Goal: Use online tool/utility: Utilize a website feature to perform a specific function

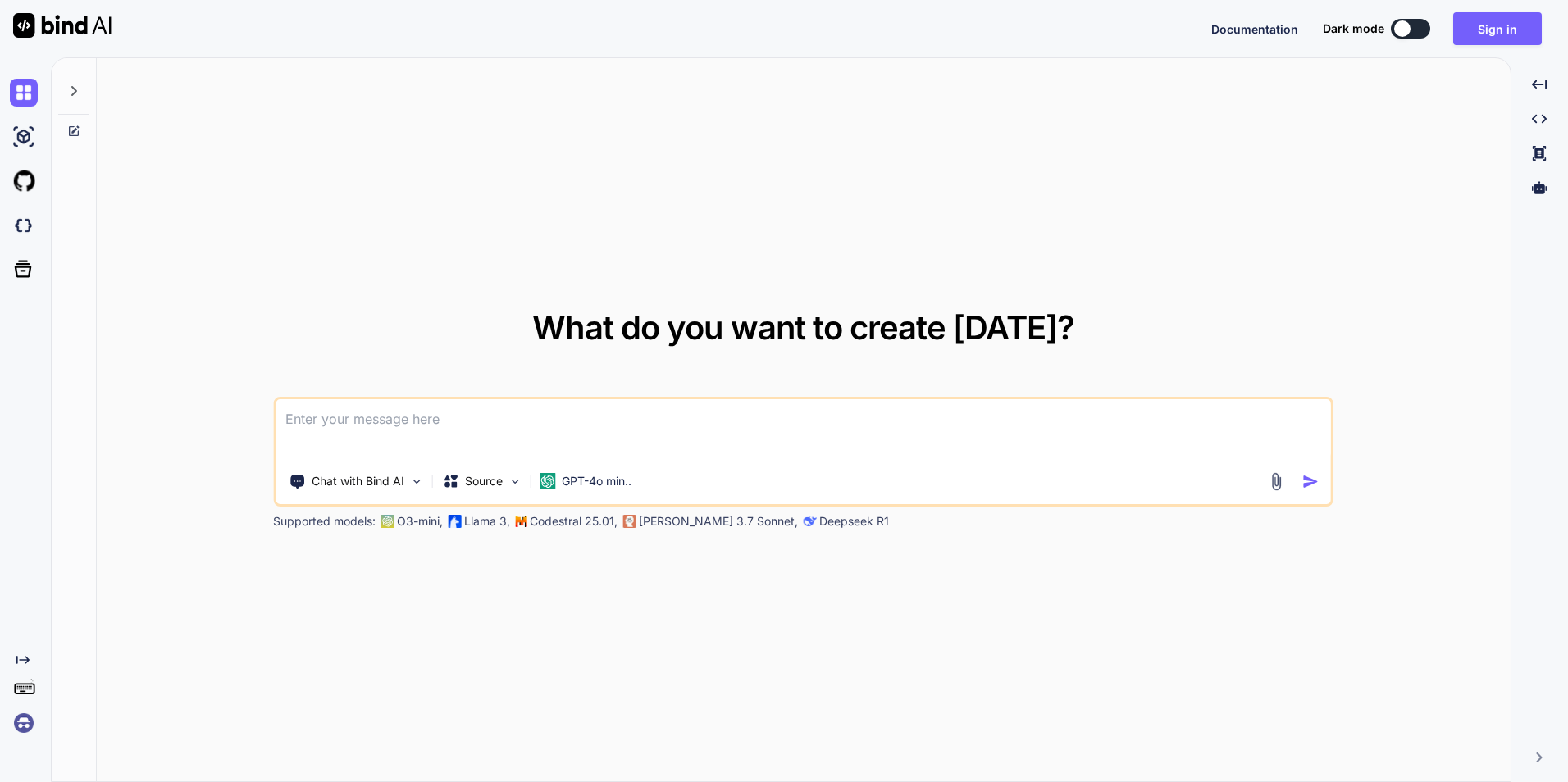
click at [25, 659] on icon "Created with Pixso." at bounding box center [23, 660] width 13 height 13
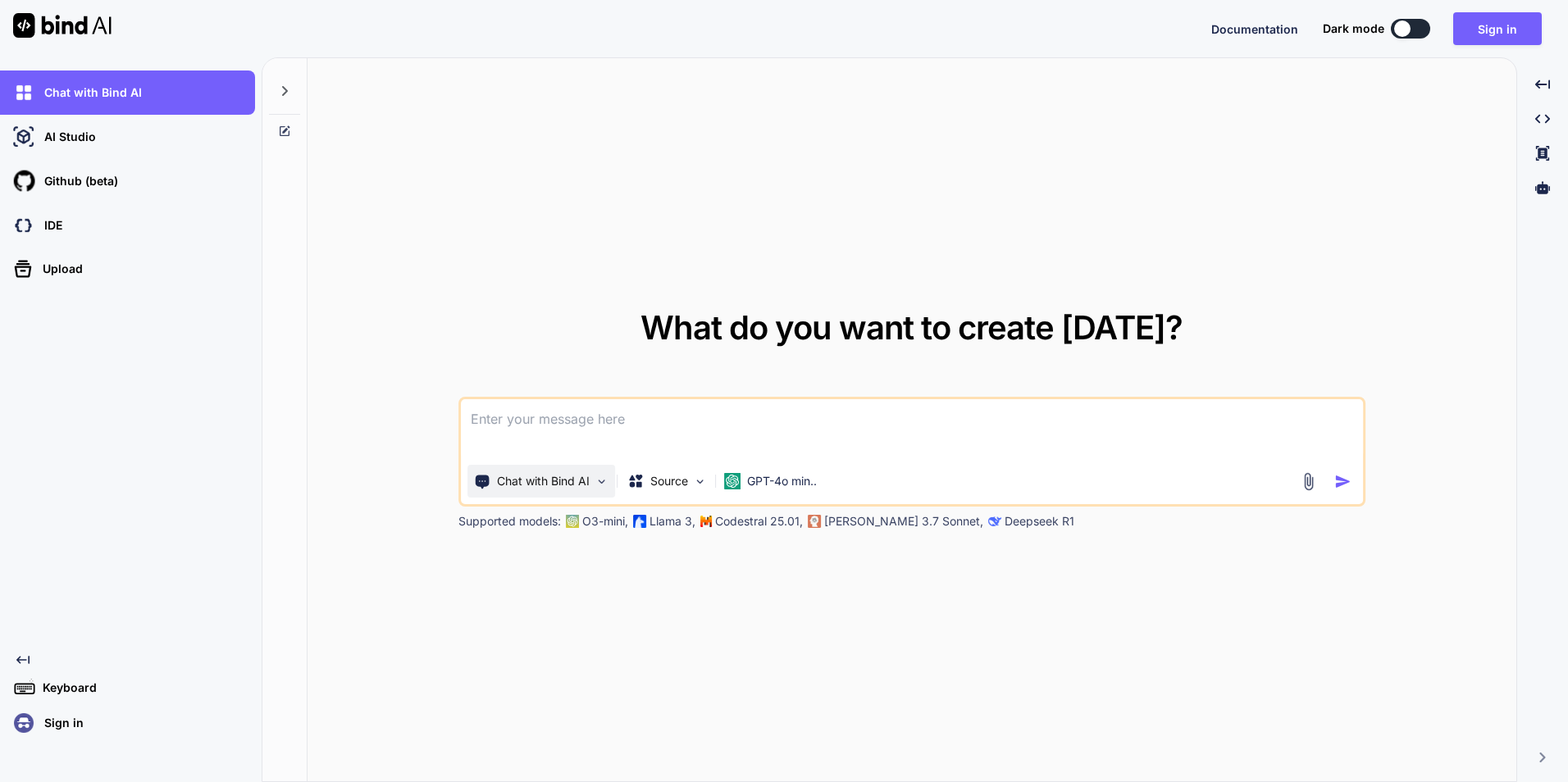
click at [601, 483] on img at bounding box center [601, 482] width 14 height 14
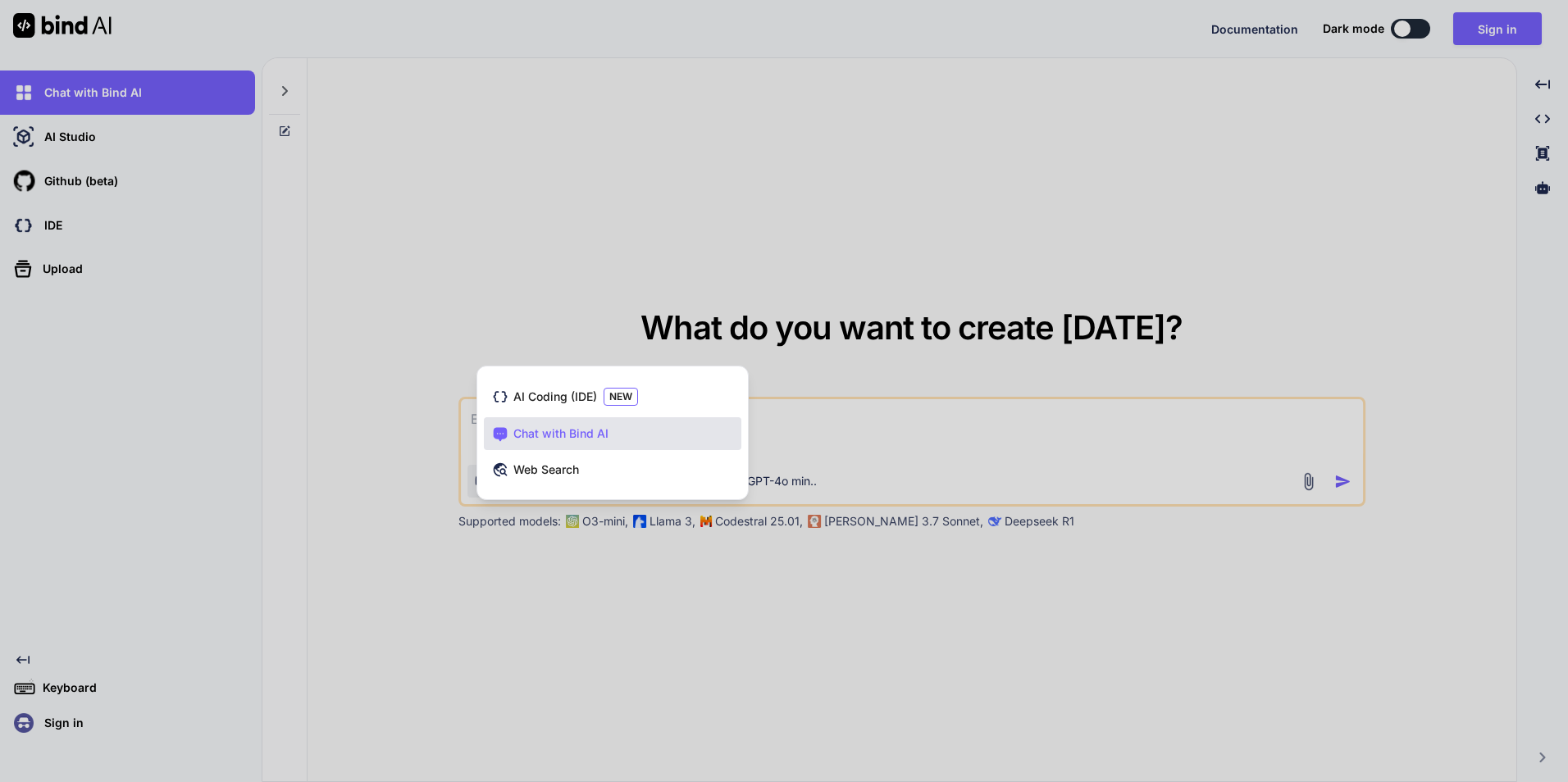
click at [533, 694] on div at bounding box center [784, 391] width 1568 height 782
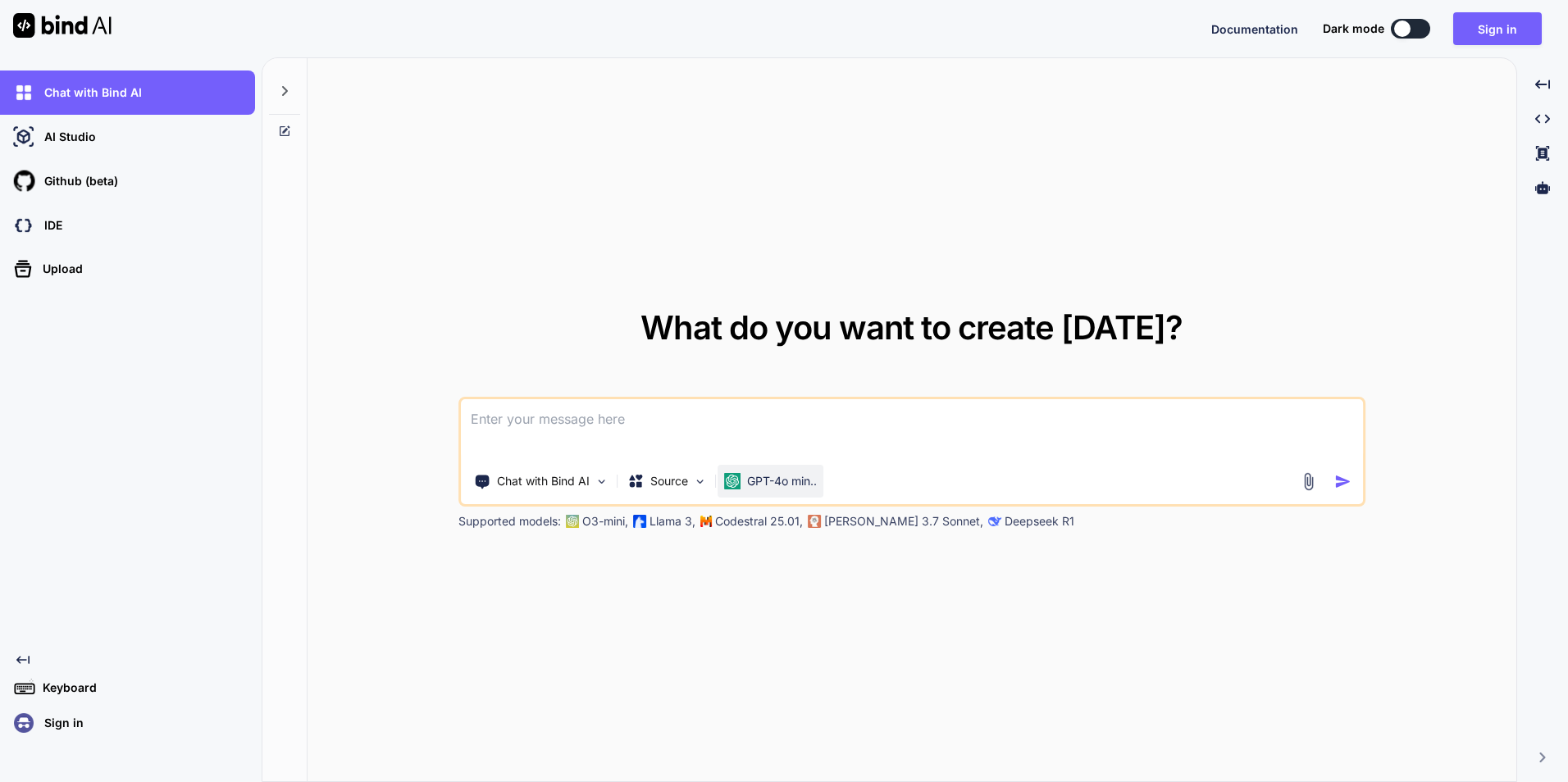
click at [796, 482] on p "GPT-4o min.." at bounding box center [781, 481] width 69 height 17
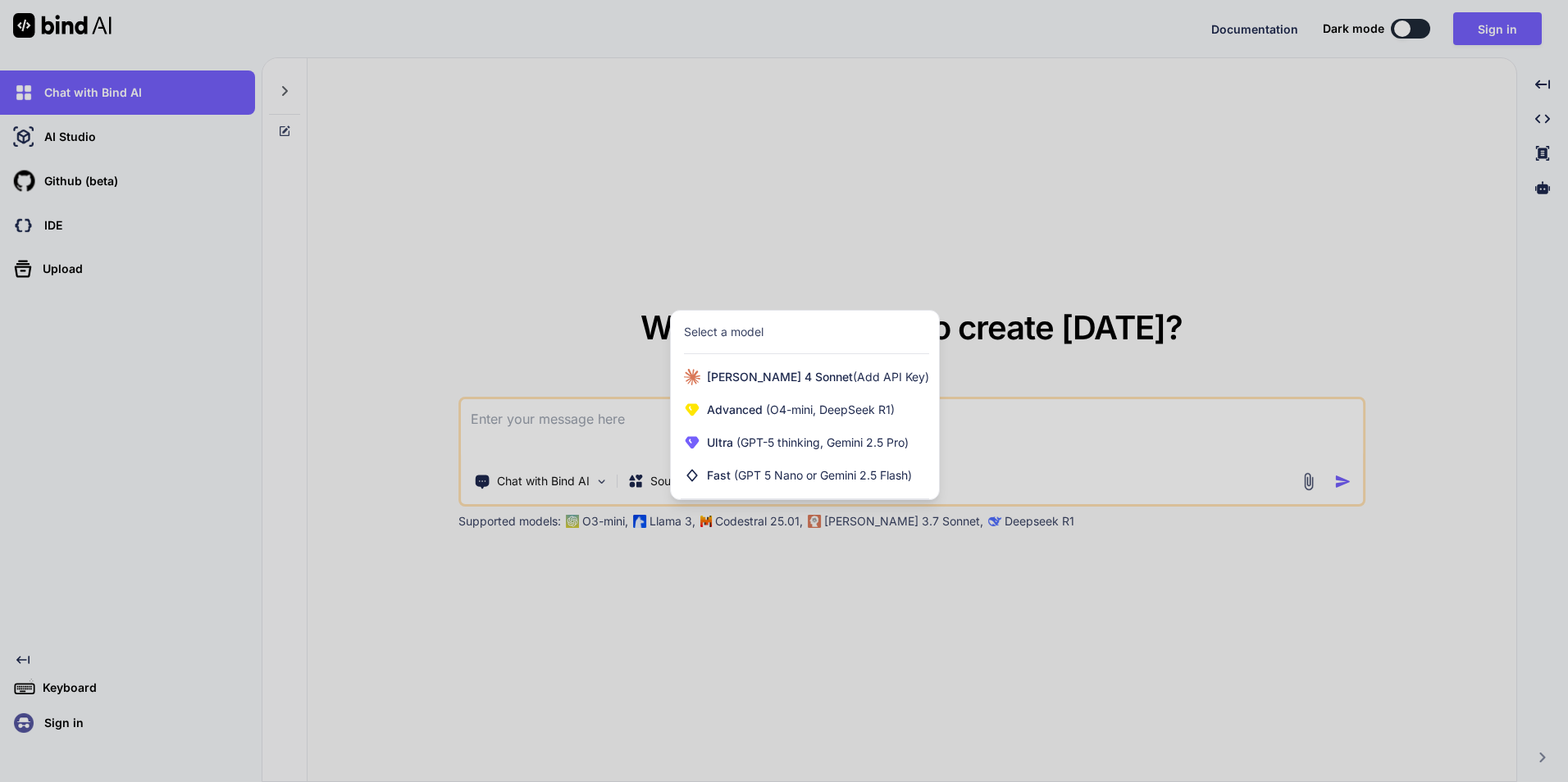
click at [683, 570] on div at bounding box center [784, 391] width 1568 height 782
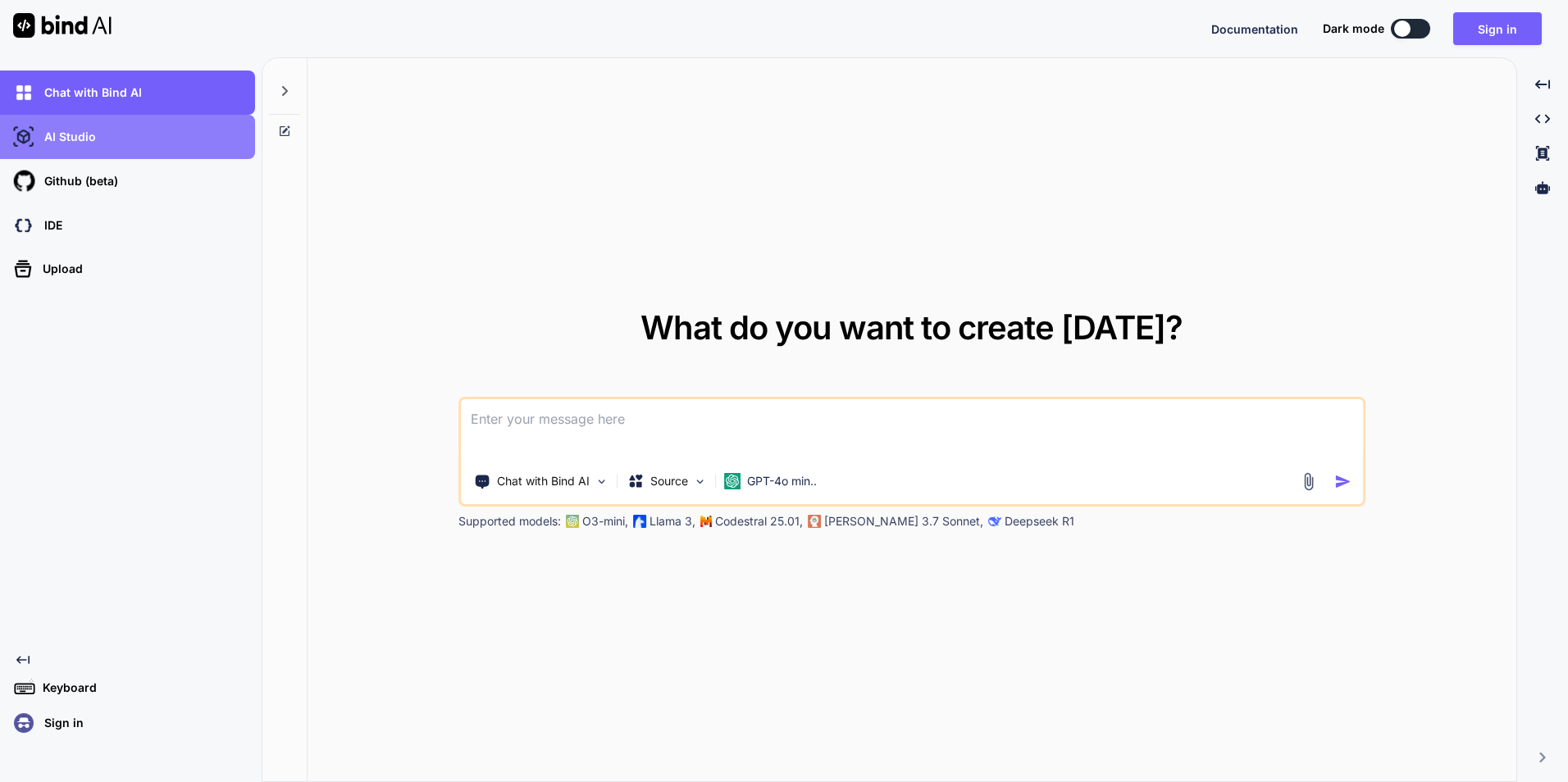
click at [142, 142] on div "AI Studio" at bounding box center [132, 137] width 245 height 28
type textarea "x"
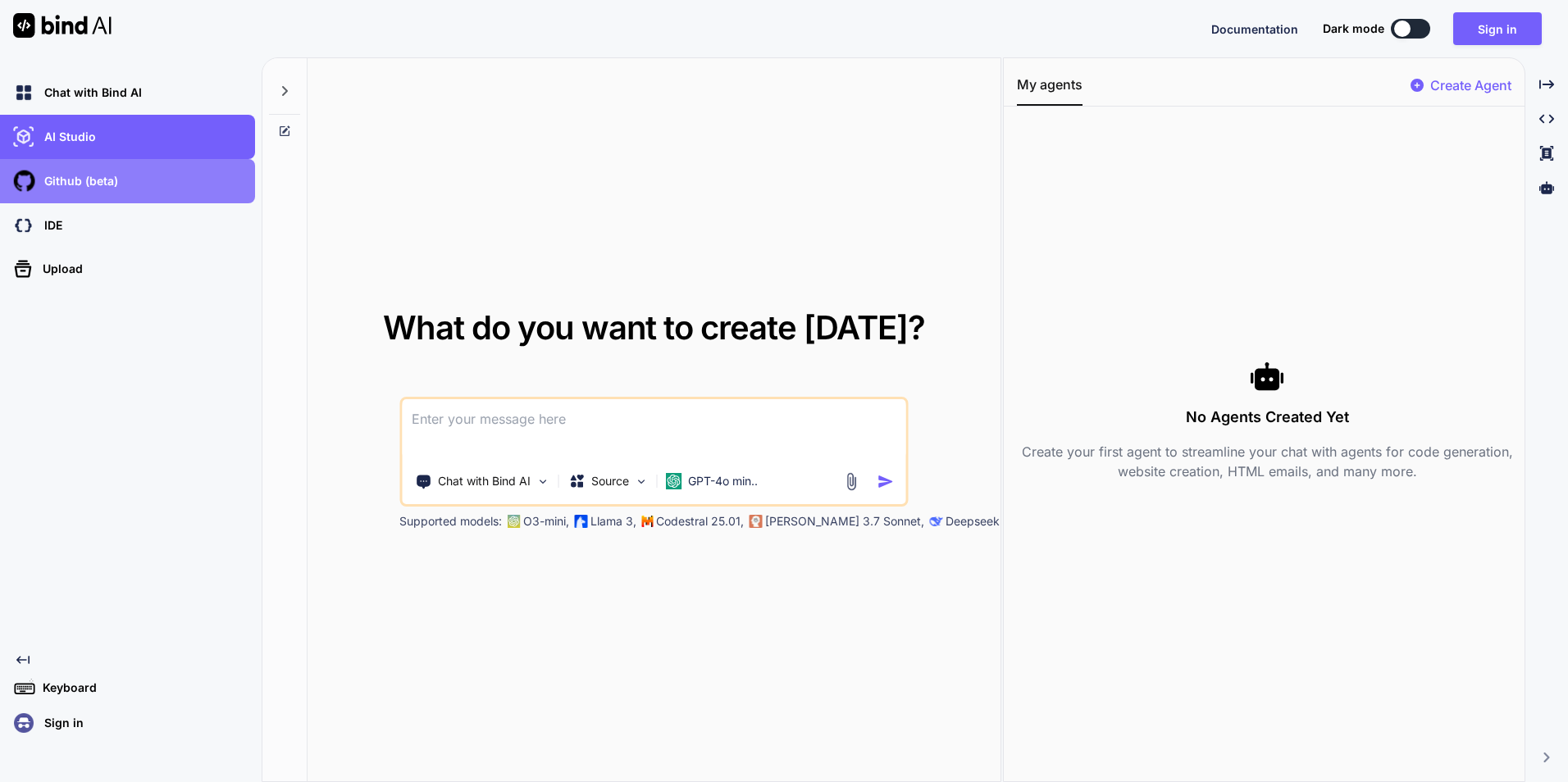
click at [148, 178] on div "Github (beta)" at bounding box center [132, 182] width 245 height 28
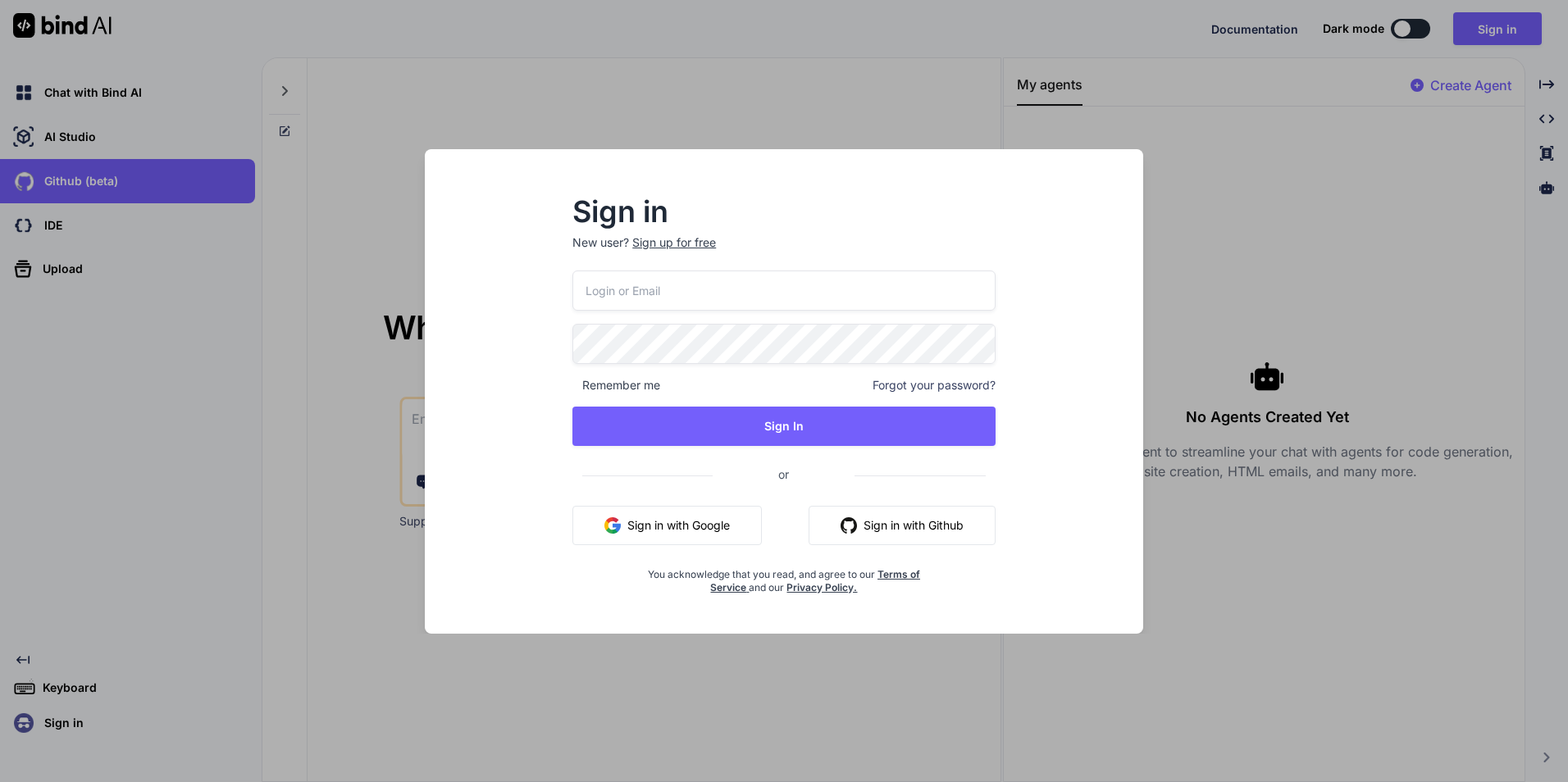
click at [132, 219] on div "Sign in New user? Sign up for free Remember me Forgot your password? Sign In or…" at bounding box center [784, 391] width 1568 height 782
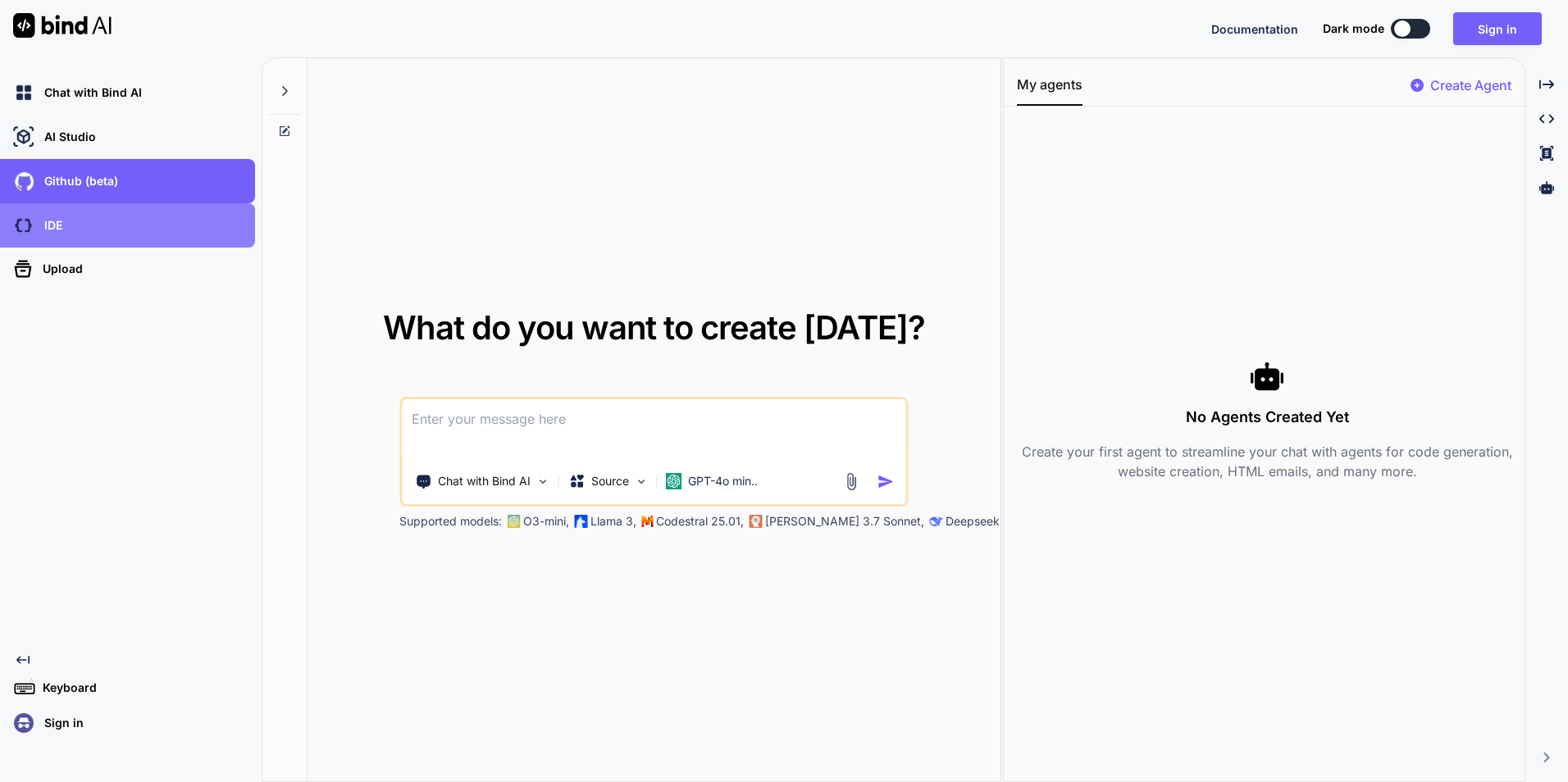
click at [131, 228] on div "IDE" at bounding box center [132, 226] width 245 height 28
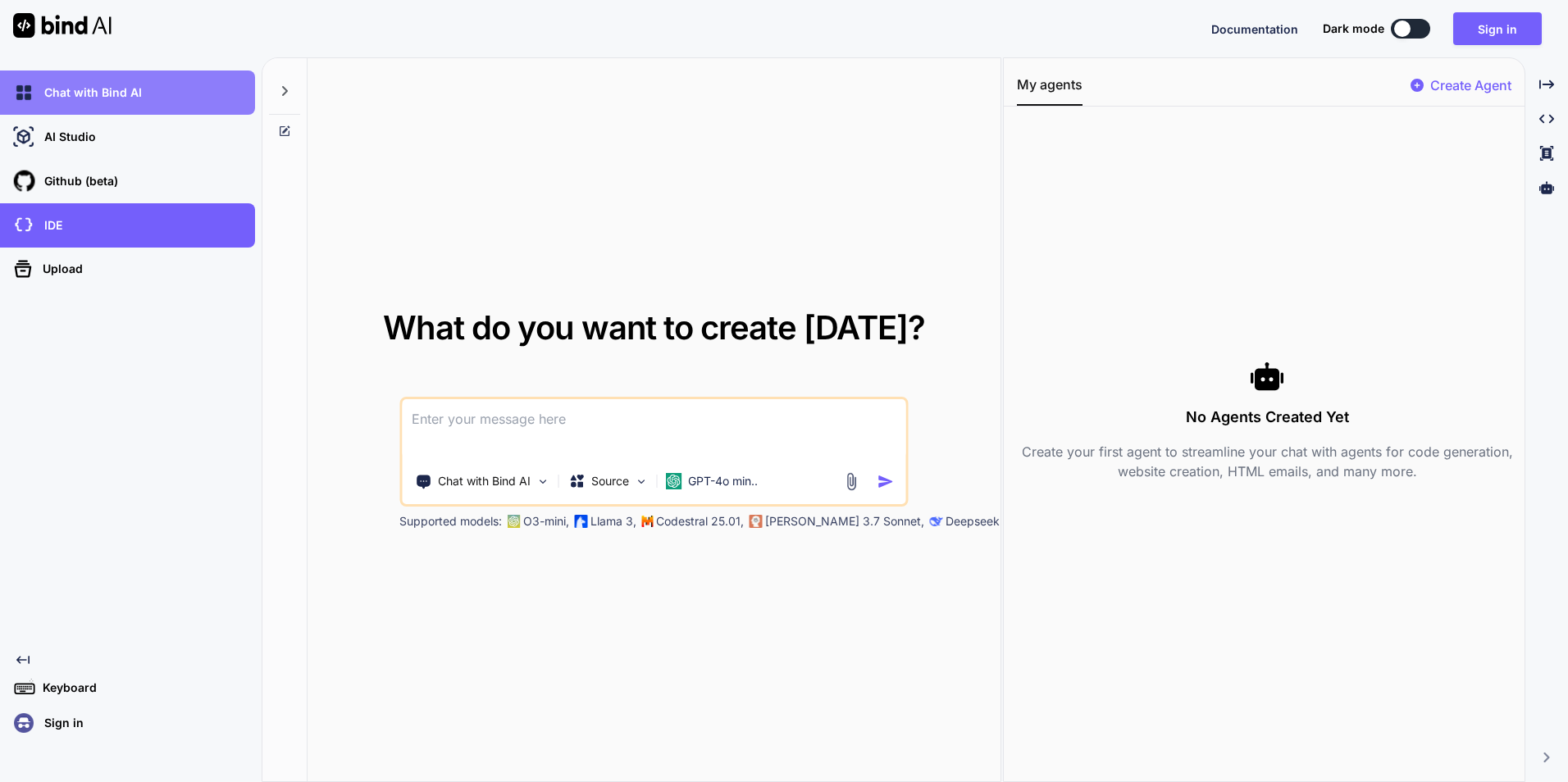
drag, startPoint x: 553, startPoint y: 427, endPoint x: 84, endPoint y: 90, distance: 577.5
click at [84, 90] on p "Chat with Bind AI" at bounding box center [89, 92] width 104 height 17
click at [96, 90] on p "Chat with Bind AI" at bounding box center [89, 92] width 104 height 17
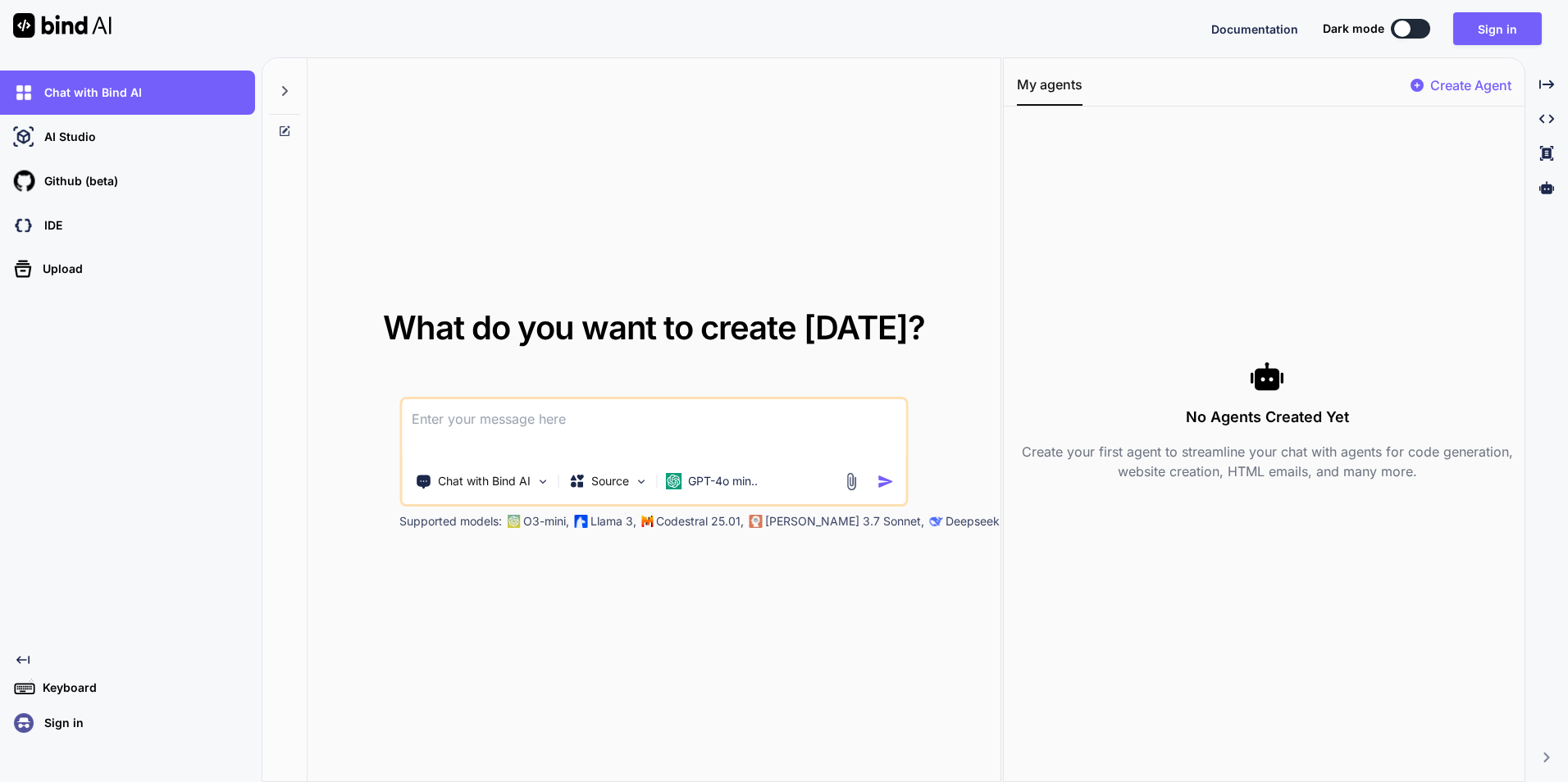
click at [553, 429] on textarea at bounding box center [654, 429] width 504 height 61
click at [617, 298] on div "What do you want to create today? Chat with Bind AI Source GPT-4o min.. Support…" at bounding box center [654, 420] width 693 height 725
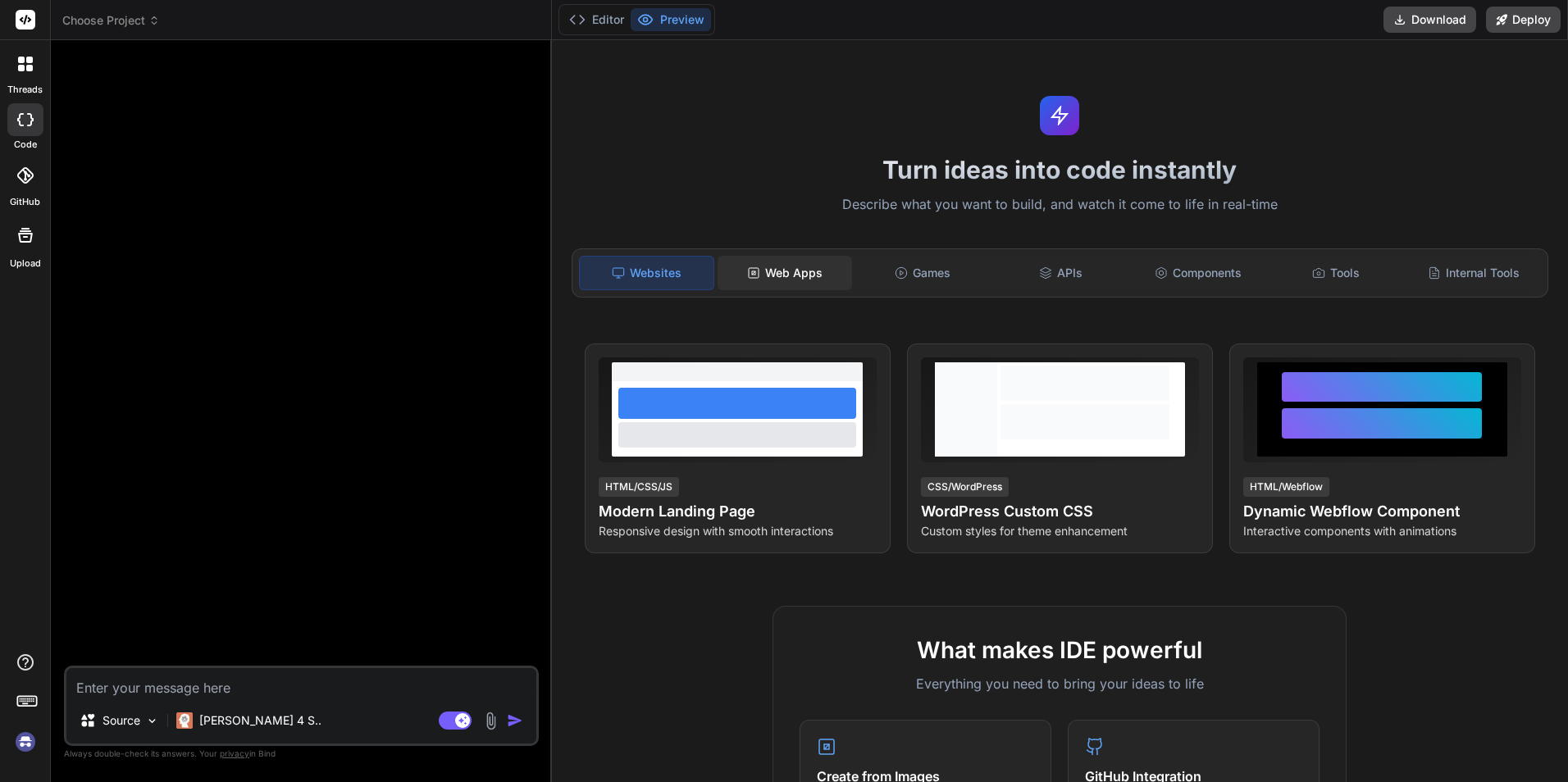
click at [813, 271] on div "Web Apps" at bounding box center [784, 273] width 134 height 34
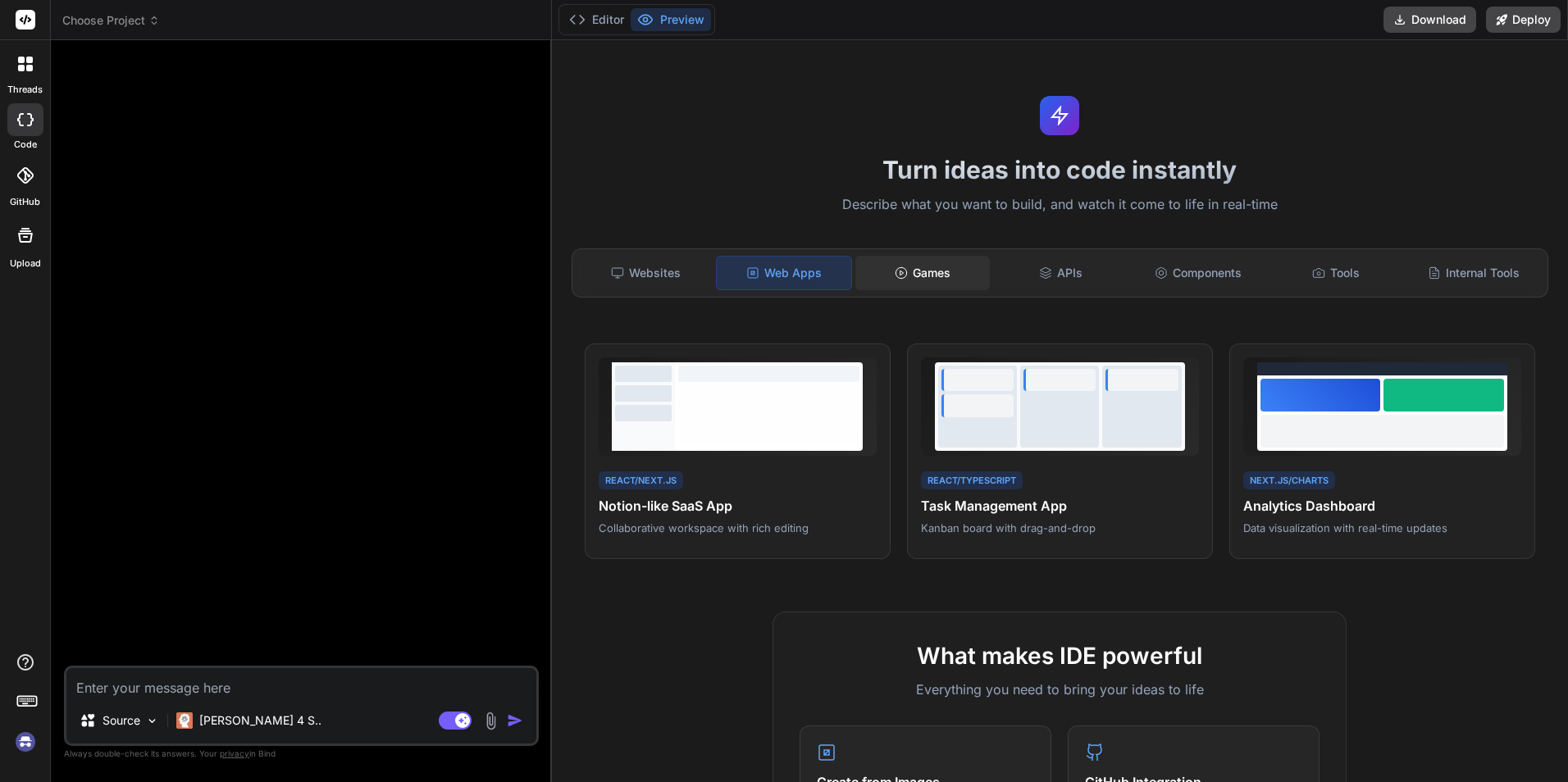
click at [929, 287] on div "Games" at bounding box center [922, 273] width 134 height 34
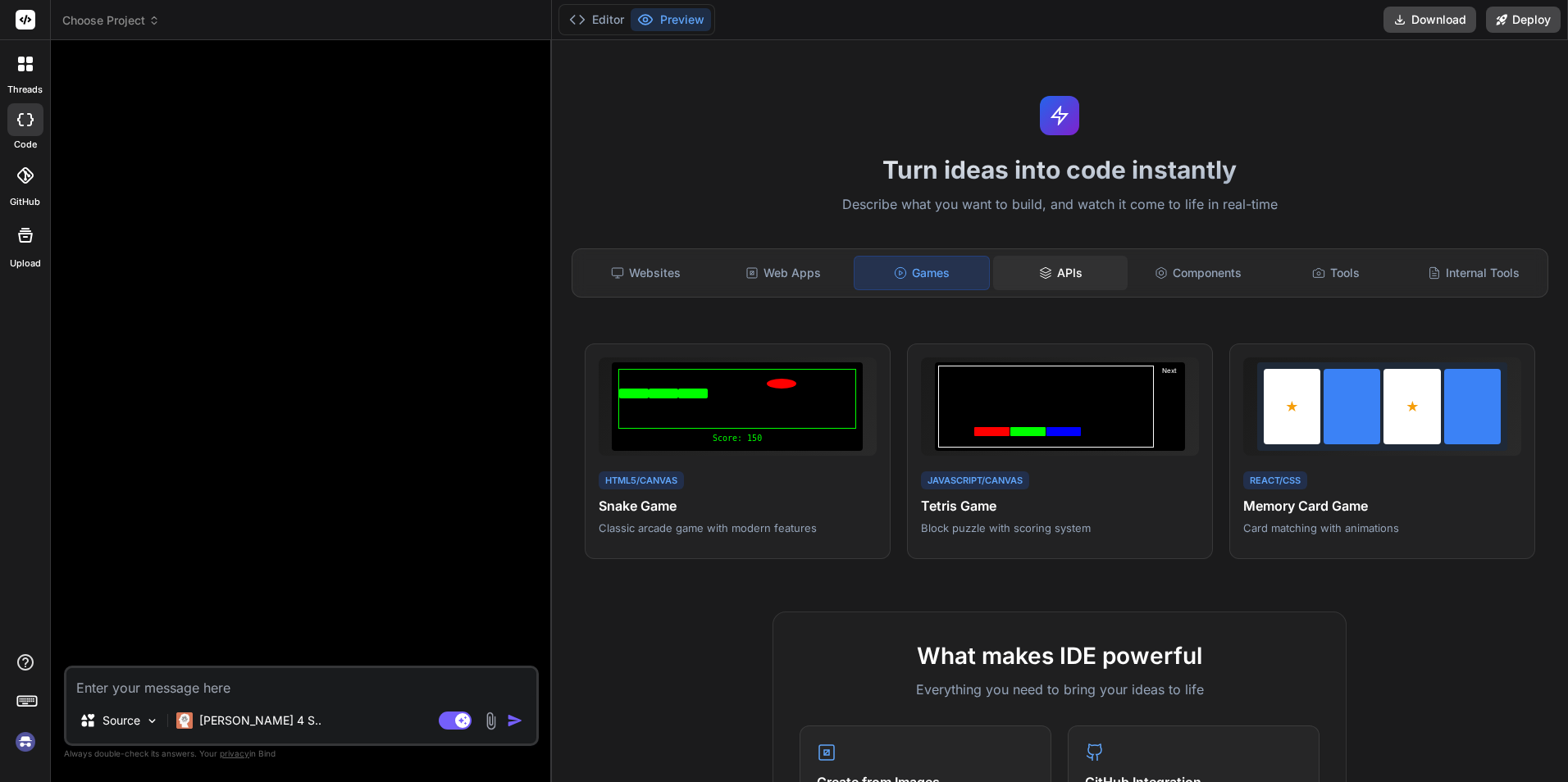
click at [1087, 279] on div "APIs" at bounding box center [1060, 273] width 134 height 34
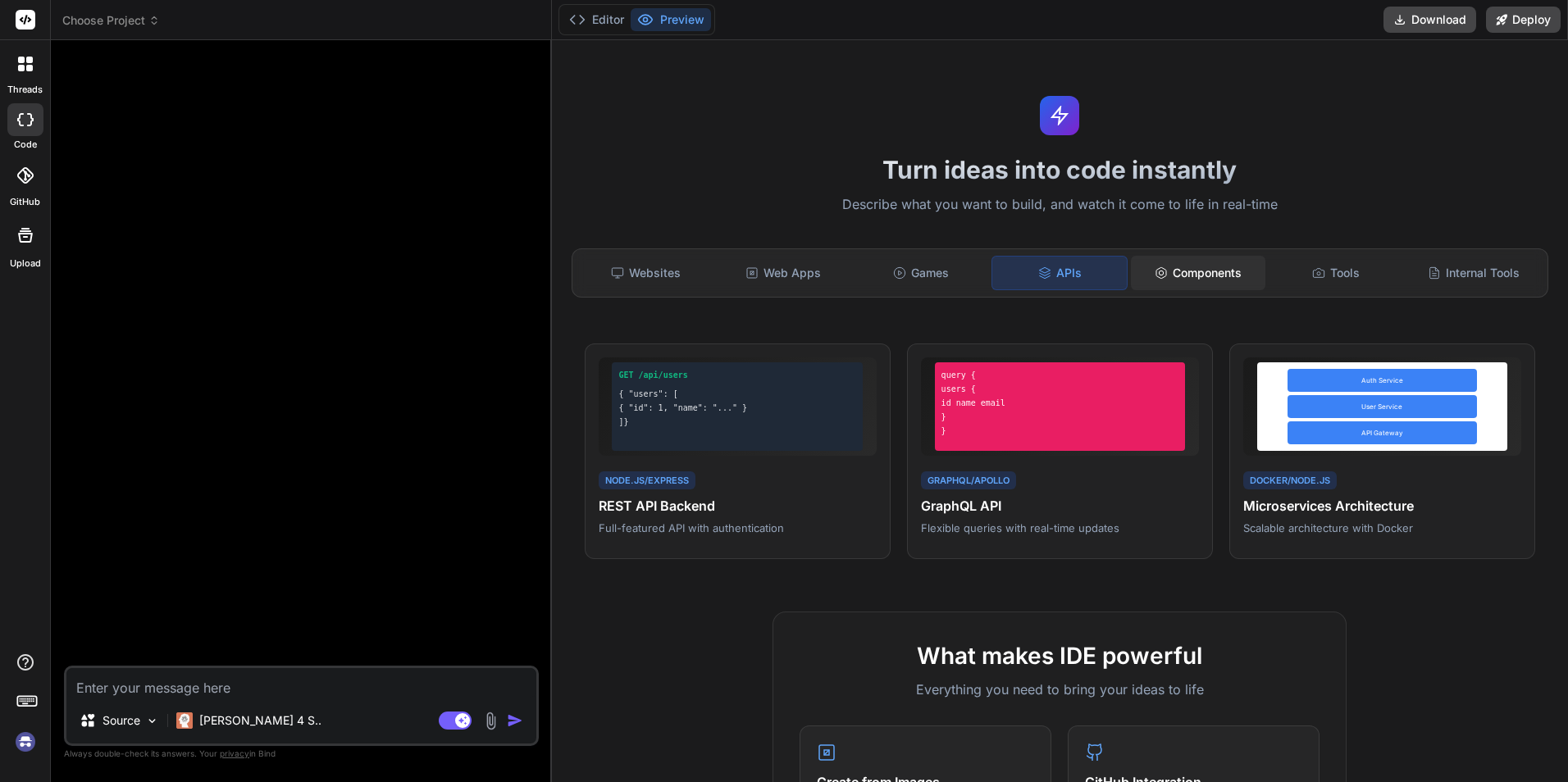
click at [1240, 277] on div "Components" at bounding box center [1198, 273] width 134 height 34
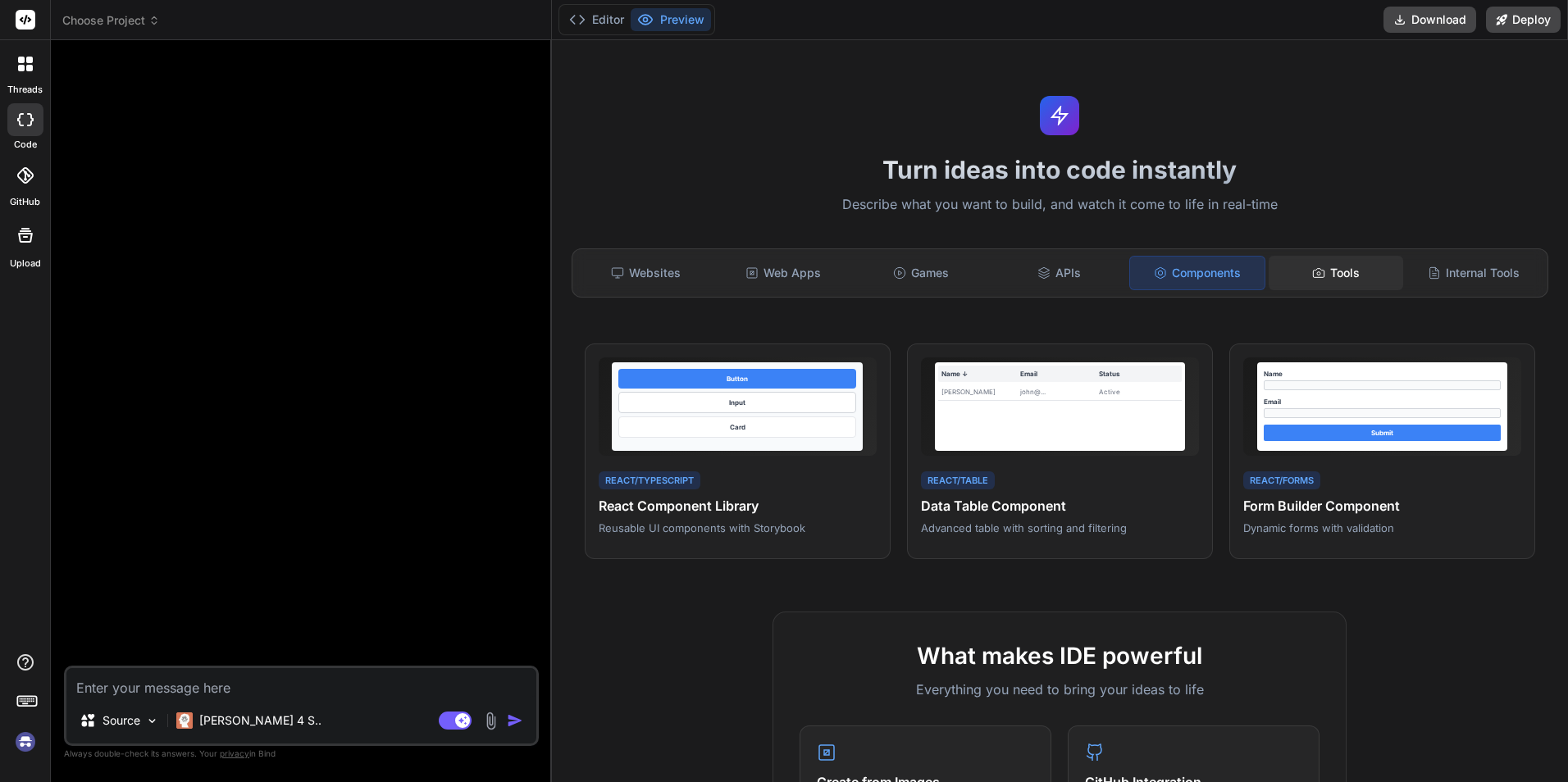
click at [1332, 278] on div "Tools" at bounding box center [1335, 273] width 134 height 34
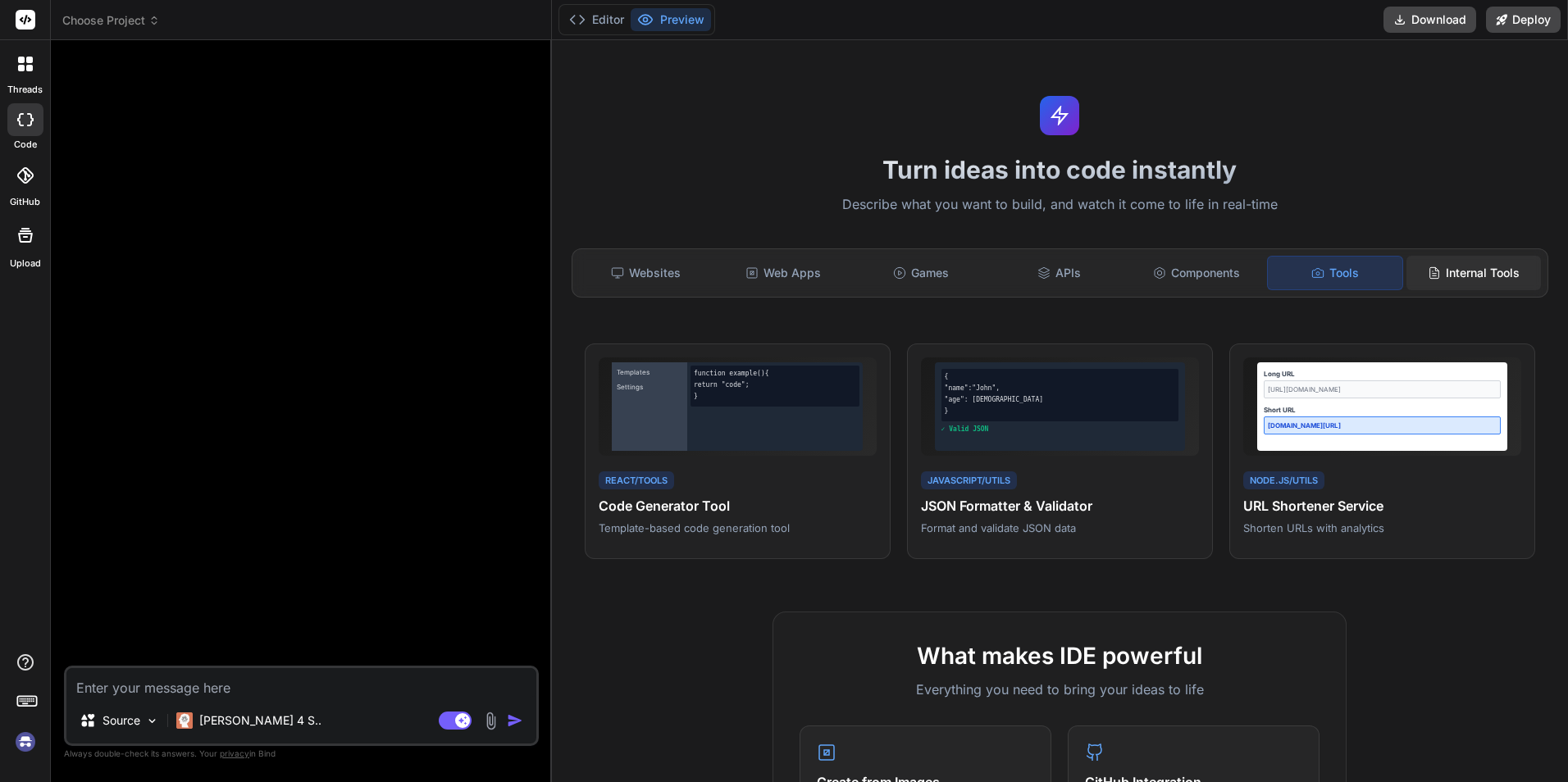
click at [1436, 267] on div "Internal Tools" at bounding box center [1473, 273] width 134 height 34
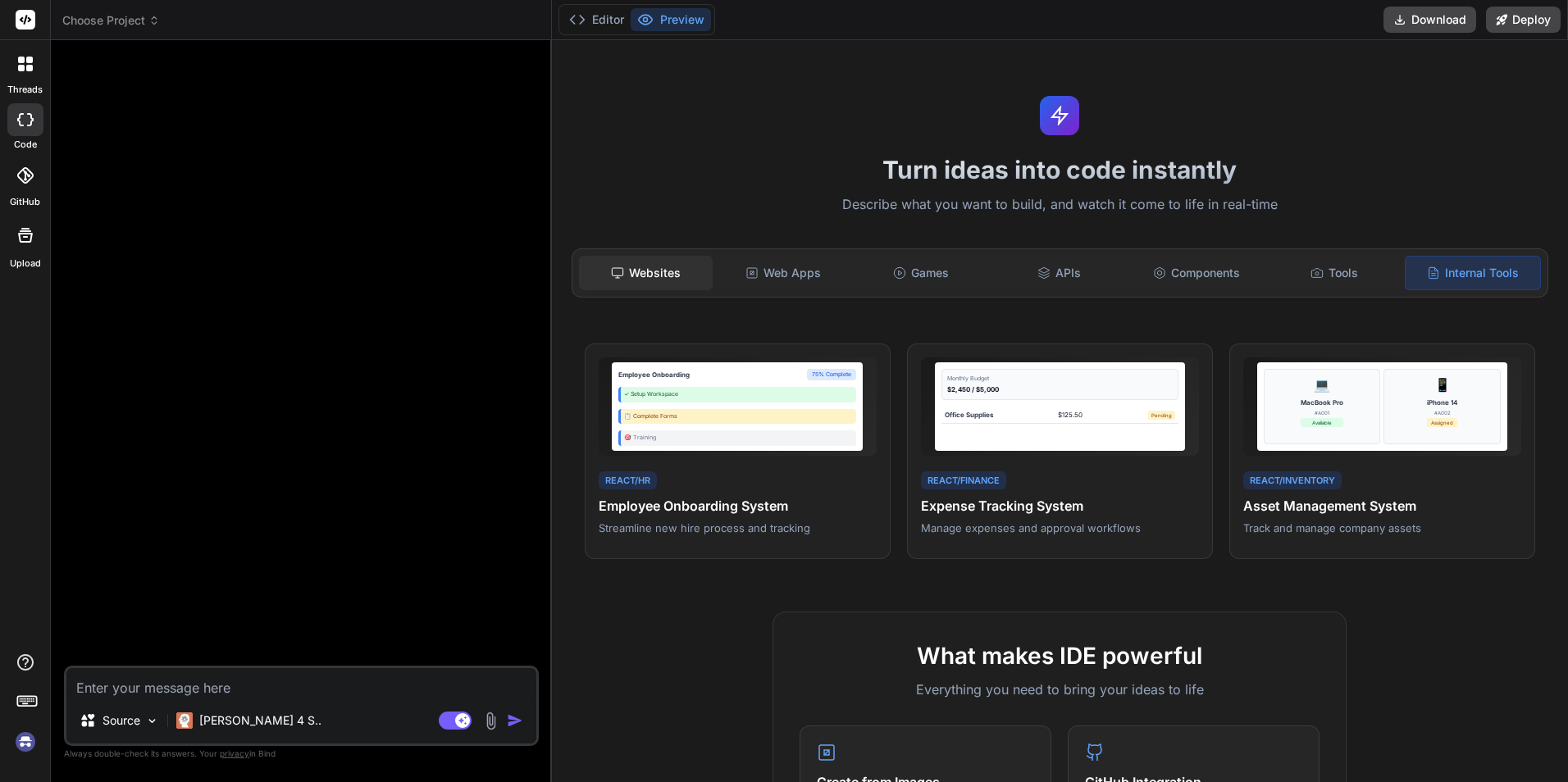
click at [642, 256] on div "Websites" at bounding box center [646, 273] width 134 height 34
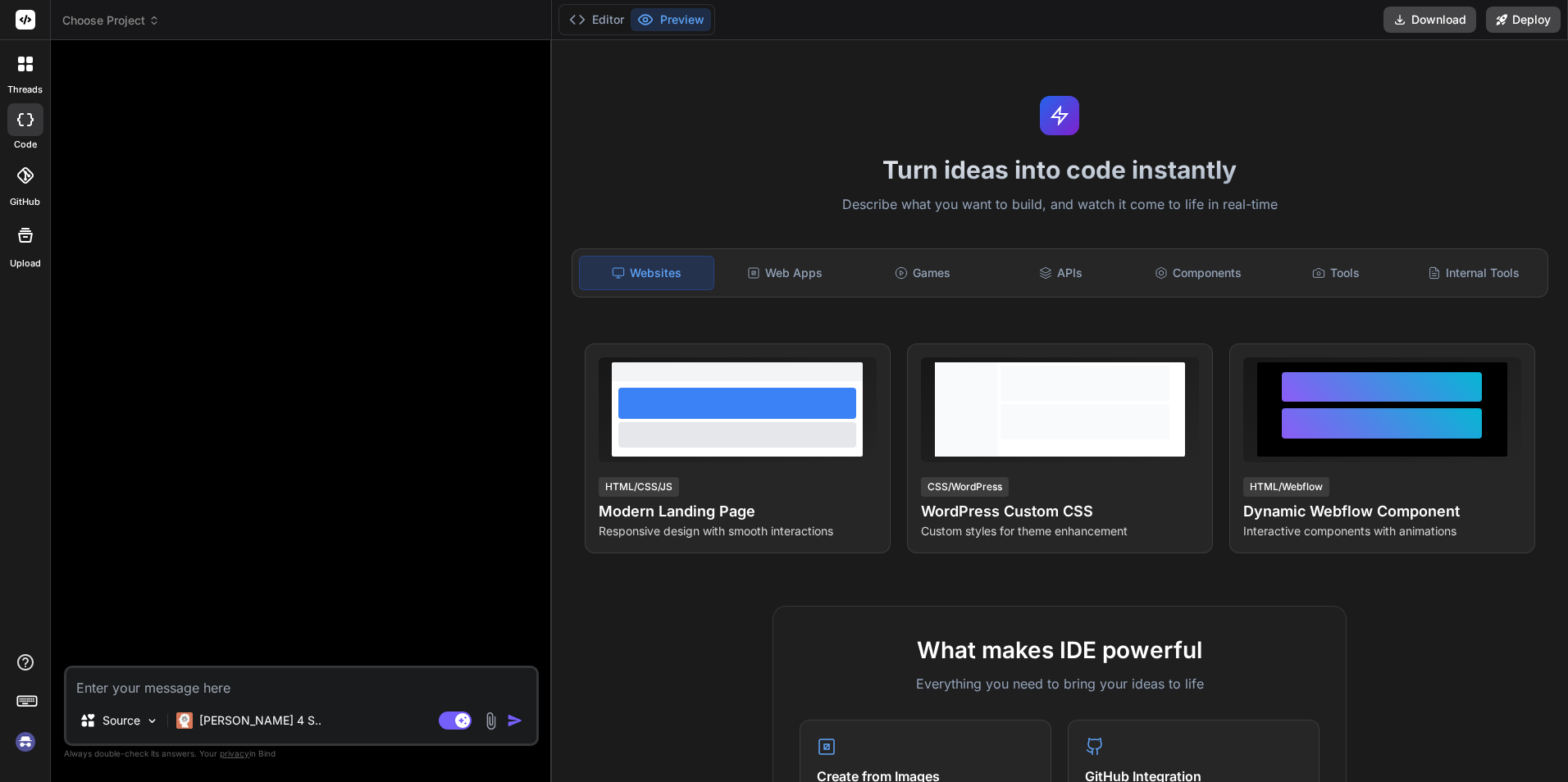
click at [32, 118] on icon at bounding box center [30, 119] width 6 height 13
click at [32, 170] on icon at bounding box center [25, 176] width 17 height 17
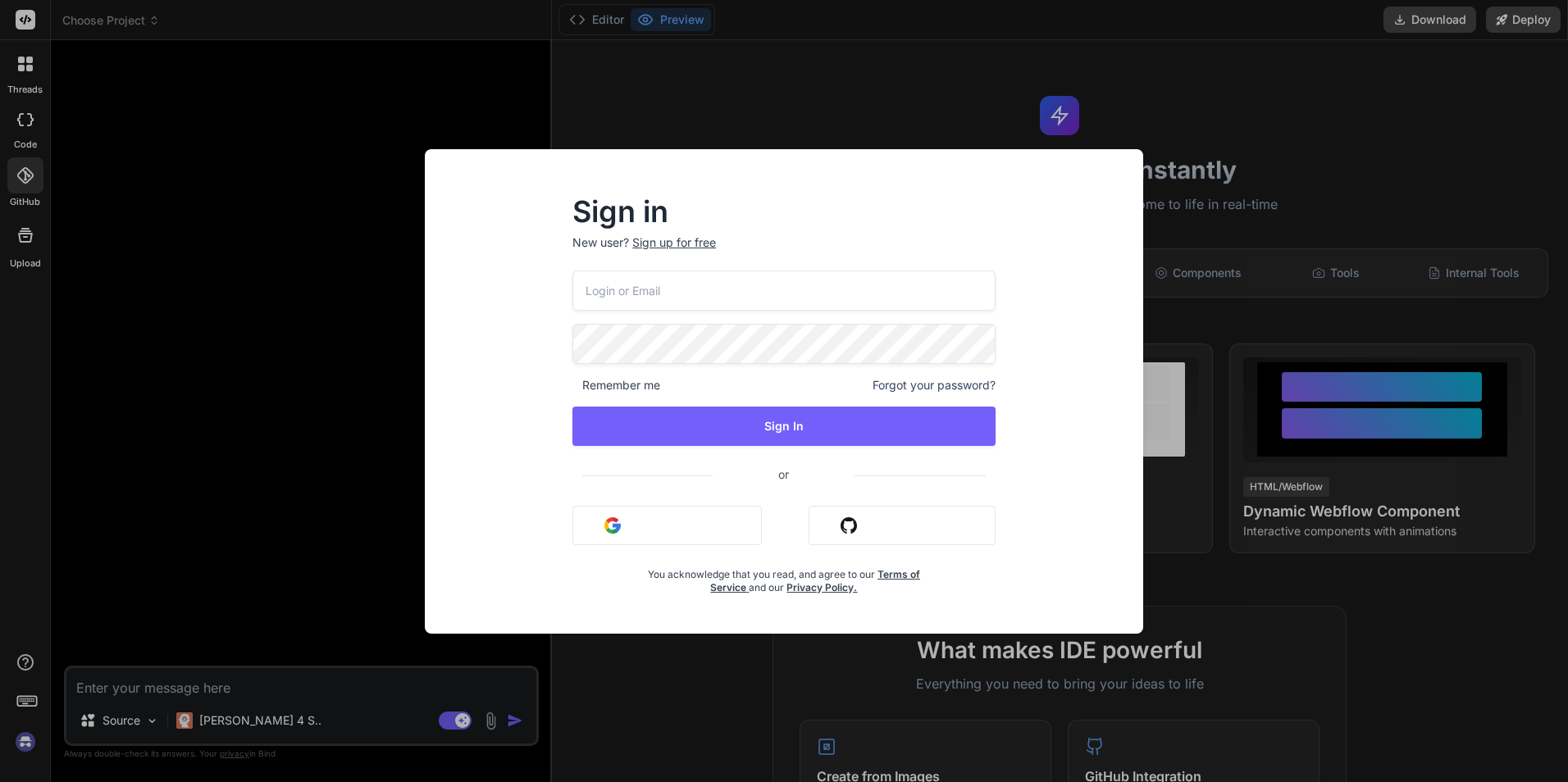
click at [40, 220] on div "Sign in New user? Sign up for free Remember me Forgot your password? Sign In or…" at bounding box center [784, 391] width 1568 height 782
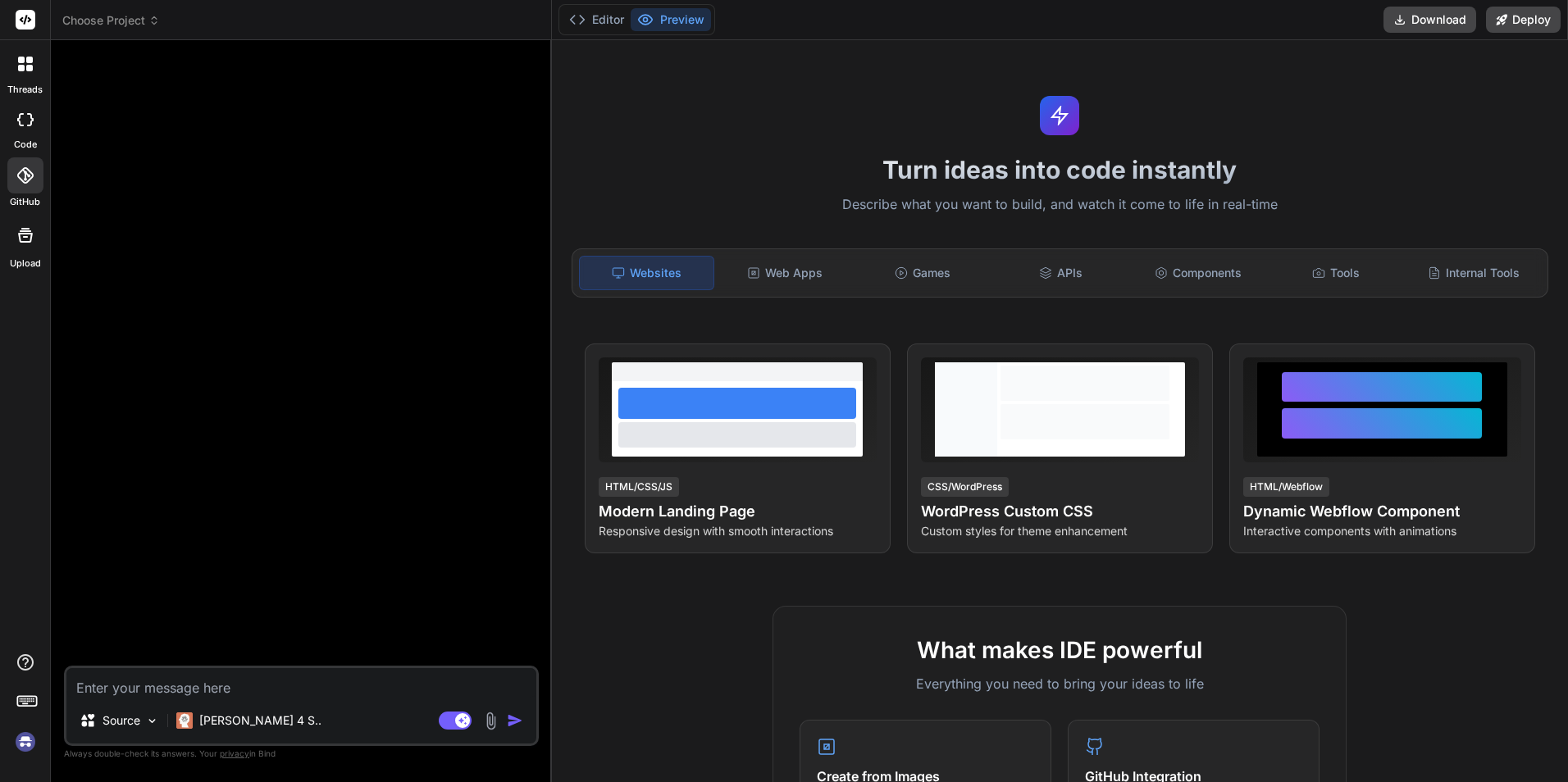
click at [235, 678] on textarea at bounding box center [301, 684] width 469 height 30
click at [154, 715] on img at bounding box center [152, 721] width 14 height 14
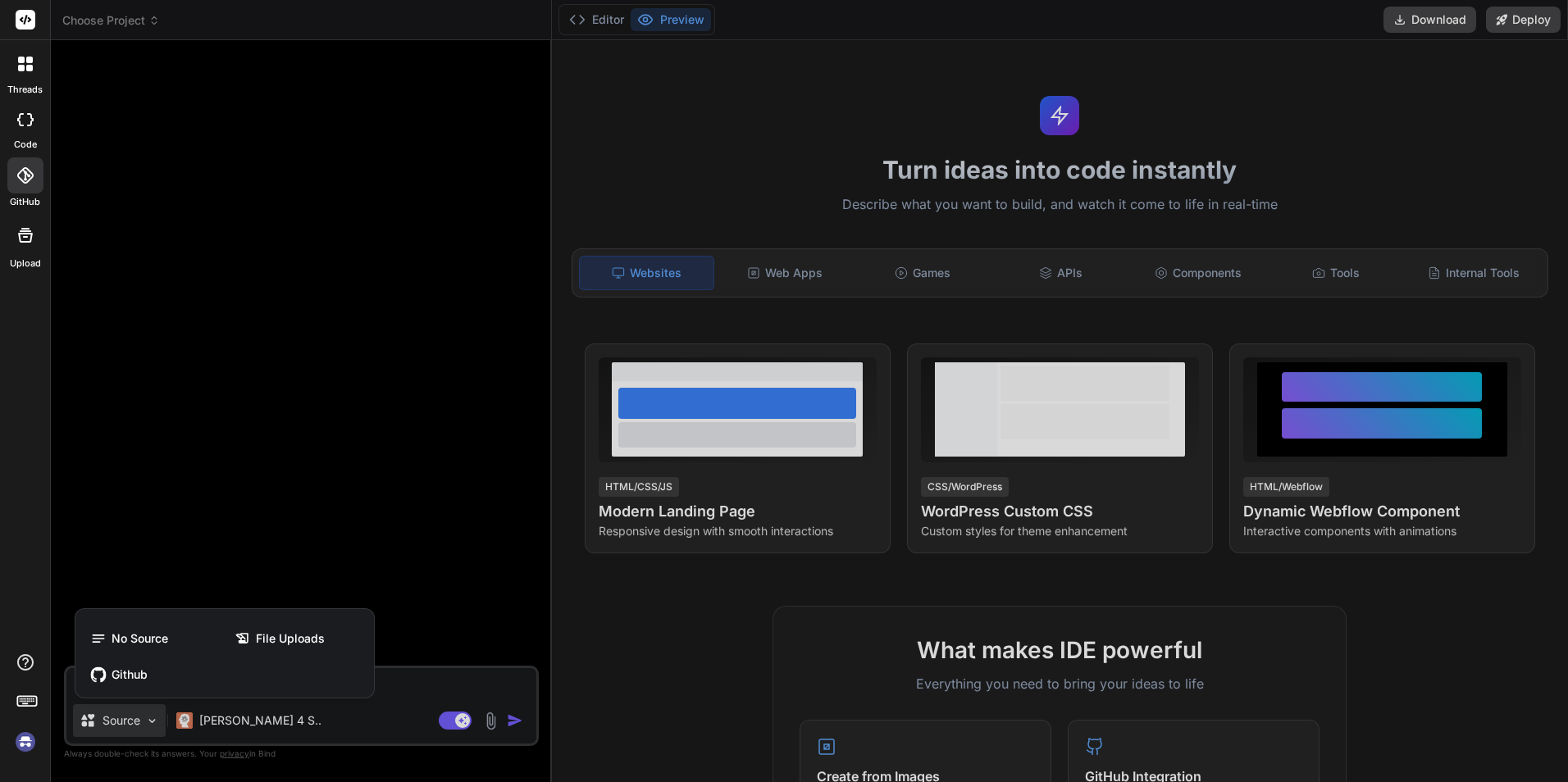
click at [384, 685] on div at bounding box center [784, 391] width 1568 height 782
type textarea "x"
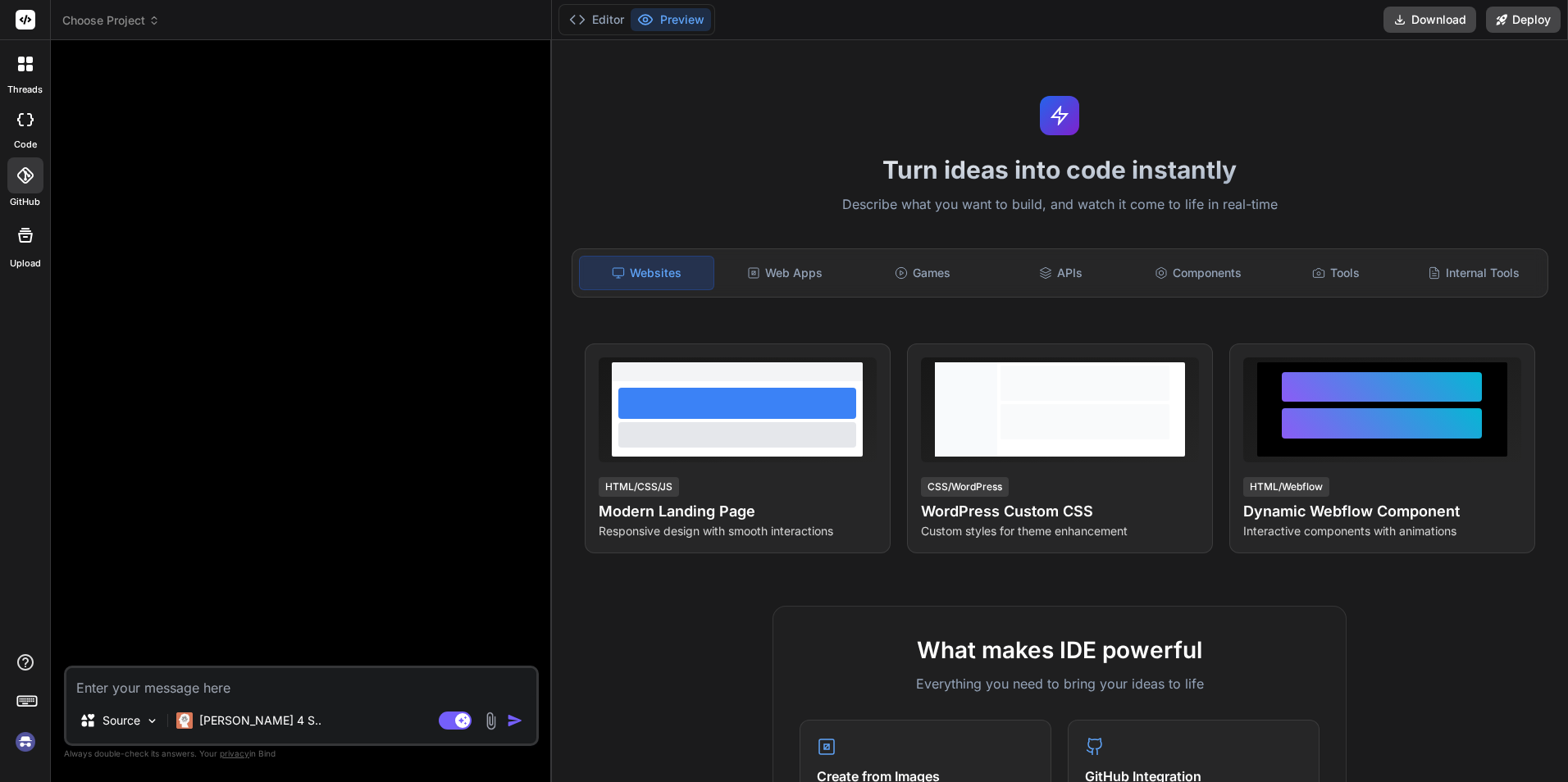
click at [375, 684] on textarea at bounding box center [301, 684] width 469 height 30
paste textarea "Generate a complete set of PHP, CSS, and JS code snippets (separately) for my W…"
type textarea "Generate a complete set of PHP, CSS, and JS code snippets (separately) for my W…"
type textarea "x"
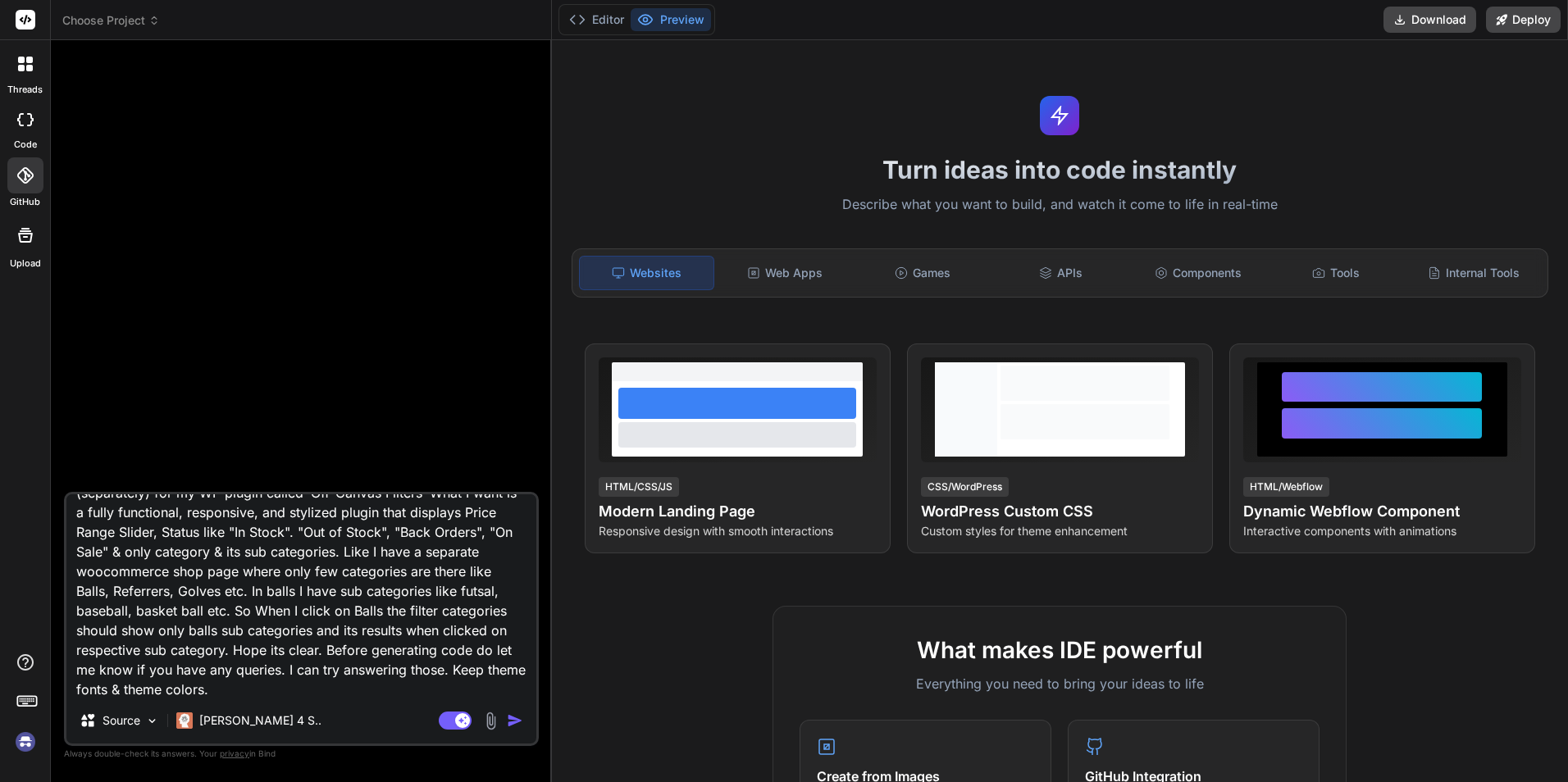
type textarea "Generate a complete set of PHP, CSS, and JS code snippets (separately) for my W…"
click at [516, 722] on img "button" at bounding box center [514, 721] width 17 height 17
type textarea "x"
